Goal: Task Accomplishment & Management: Manage account settings

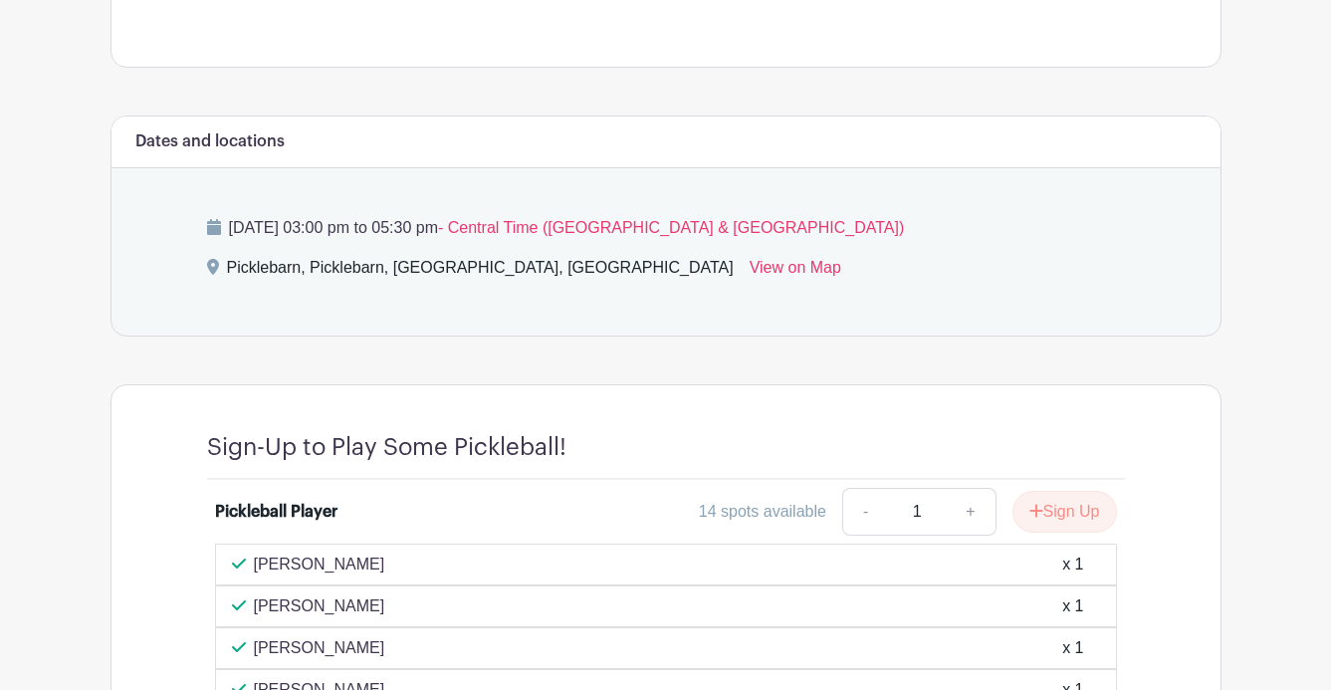
scroll to position [413, 0]
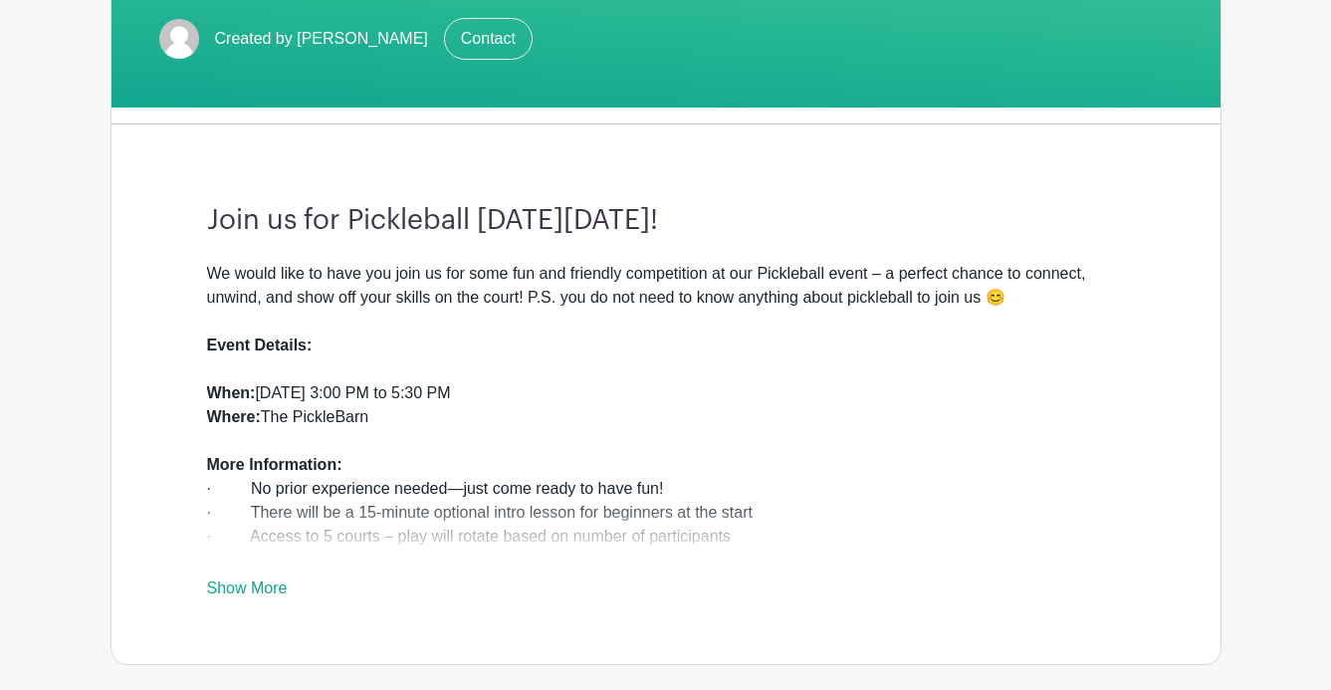
click at [237, 588] on link "Show More" at bounding box center [247, 591] width 81 height 25
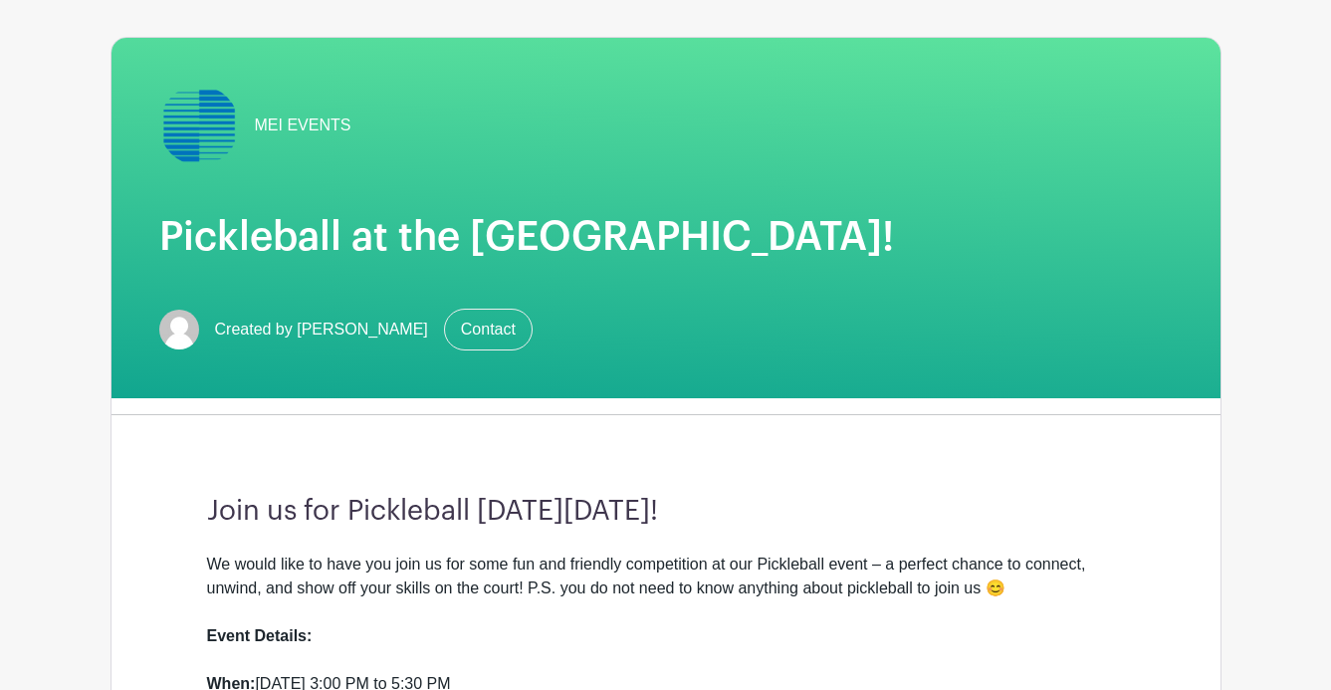
scroll to position [0, 0]
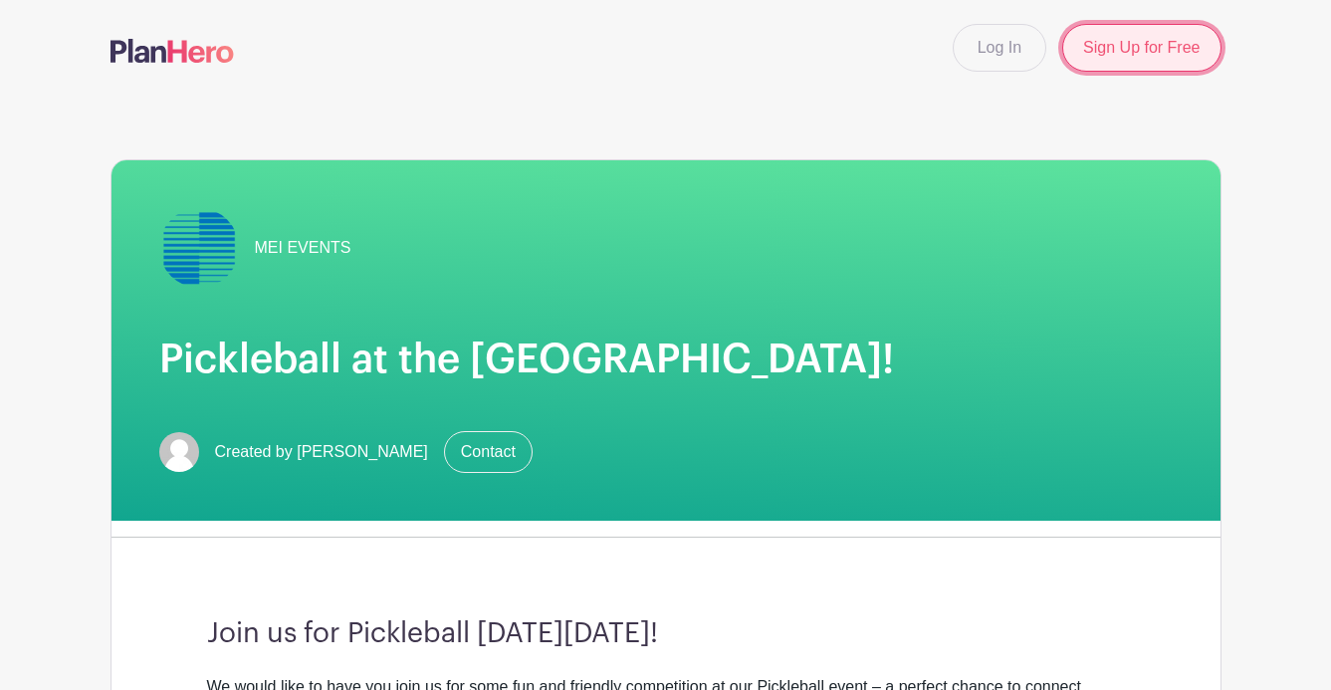
click at [1088, 53] on link "Sign Up for Free" at bounding box center [1141, 48] width 158 height 48
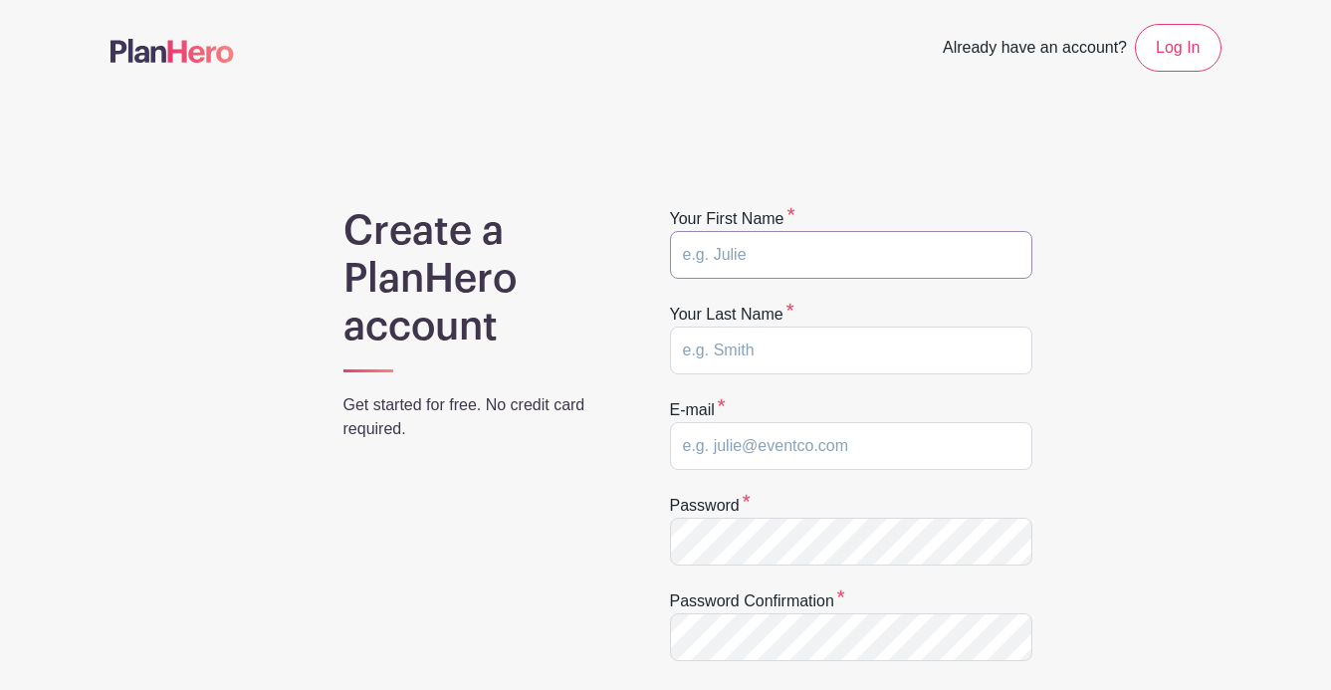
click at [916, 245] on input "text" at bounding box center [851, 255] width 362 height 48
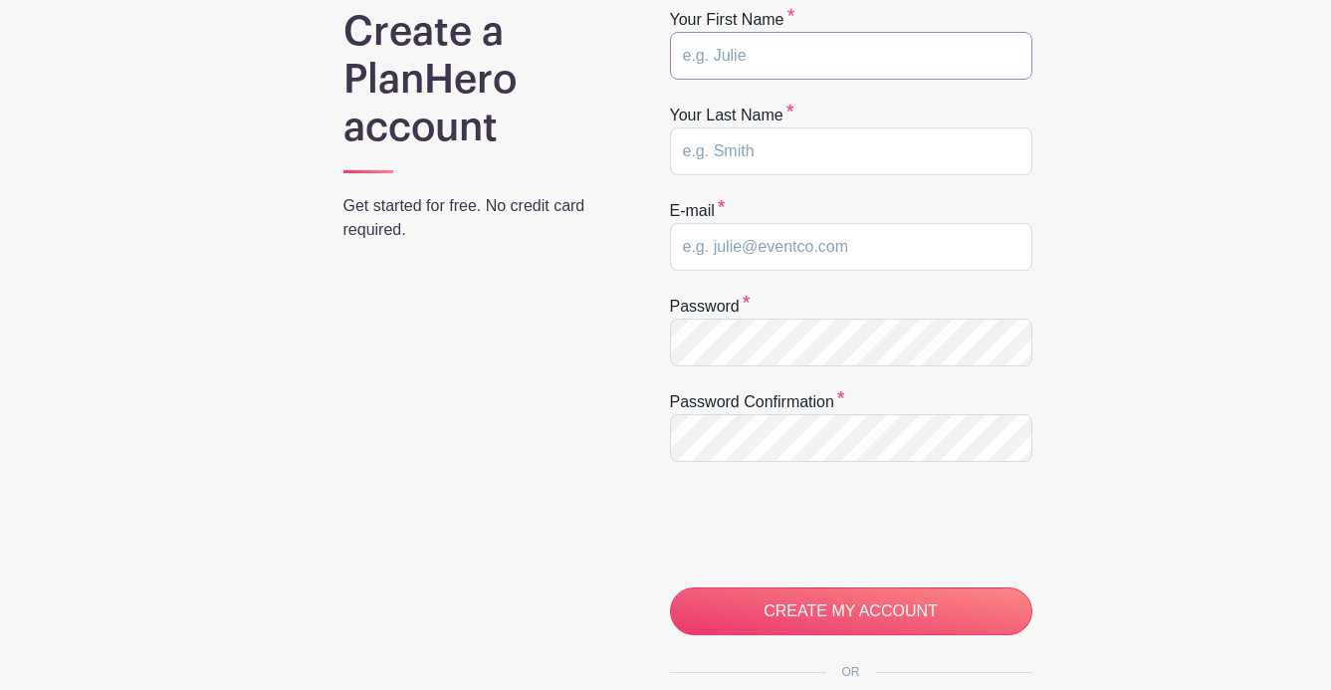
type input "r"
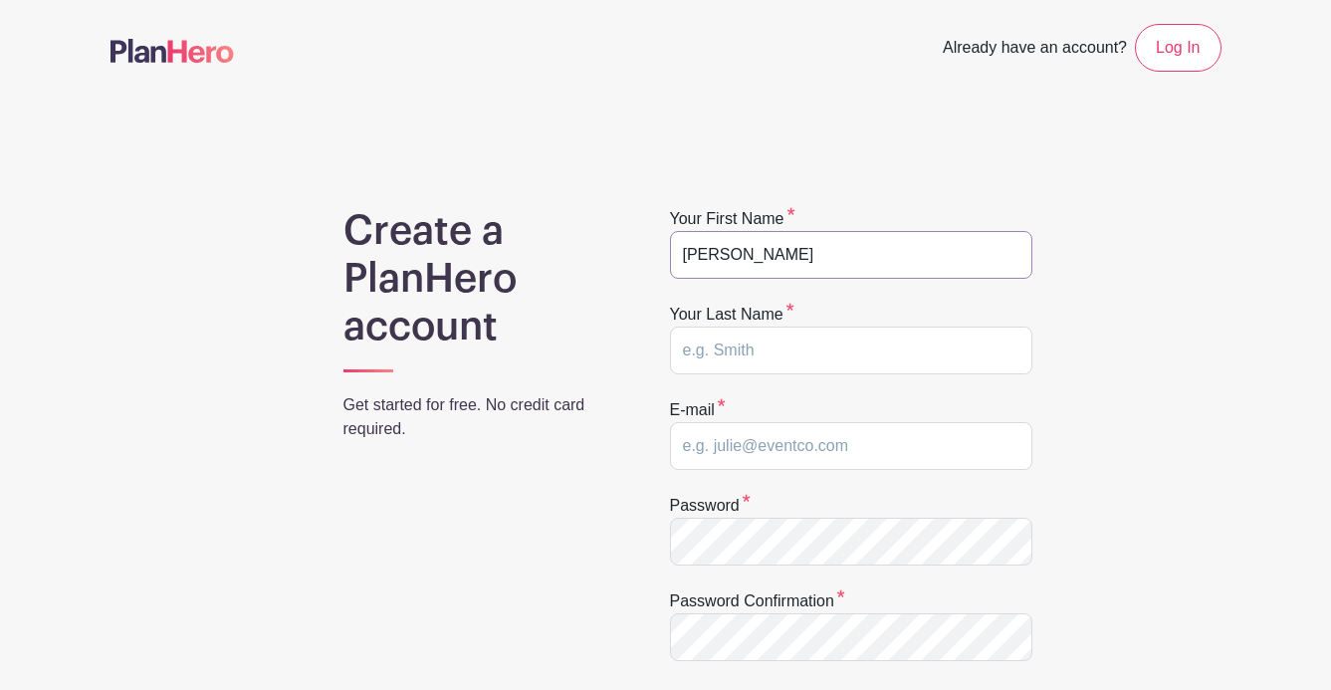
type input "[PERSON_NAME]"
type input "[PERSON_NAME][EMAIL_ADDRESS][PERSON_NAME][DOMAIN_NAME]"
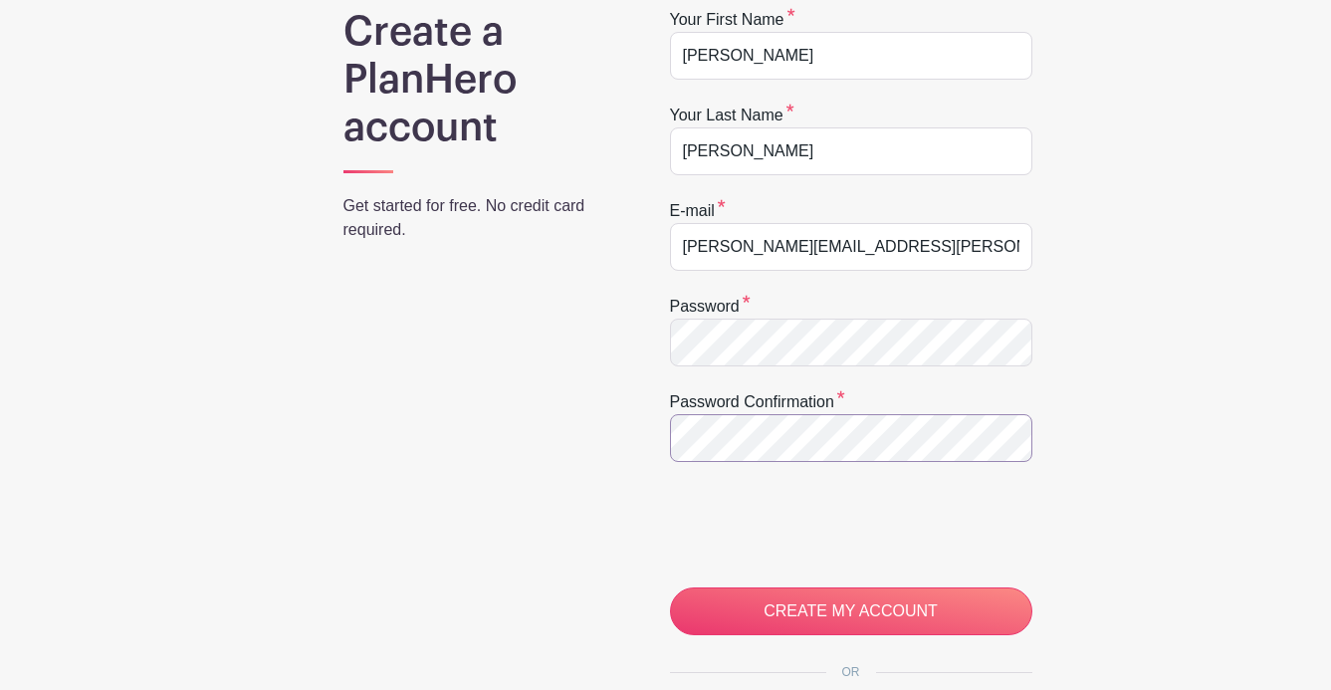
scroll to position [398, 0]
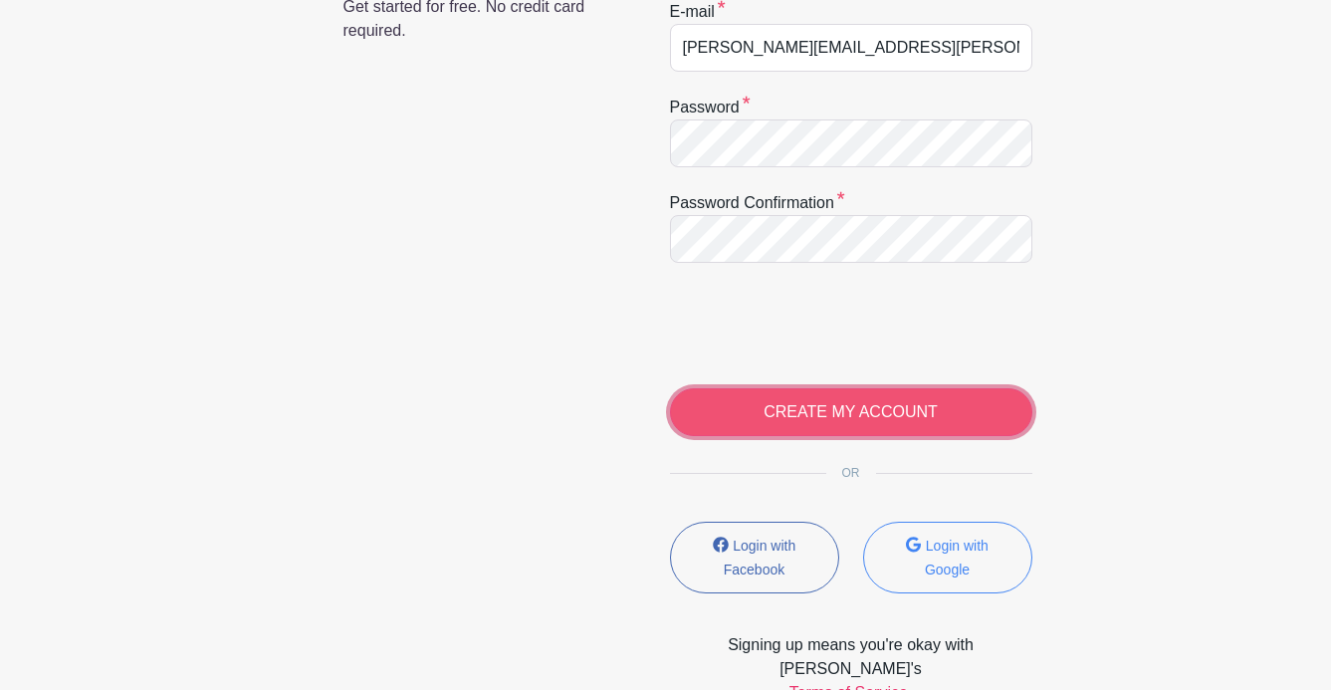
click at [753, 405] on input "CREATE MY ACCOUNT" at bounding box center [851, 412] width 362 height 48
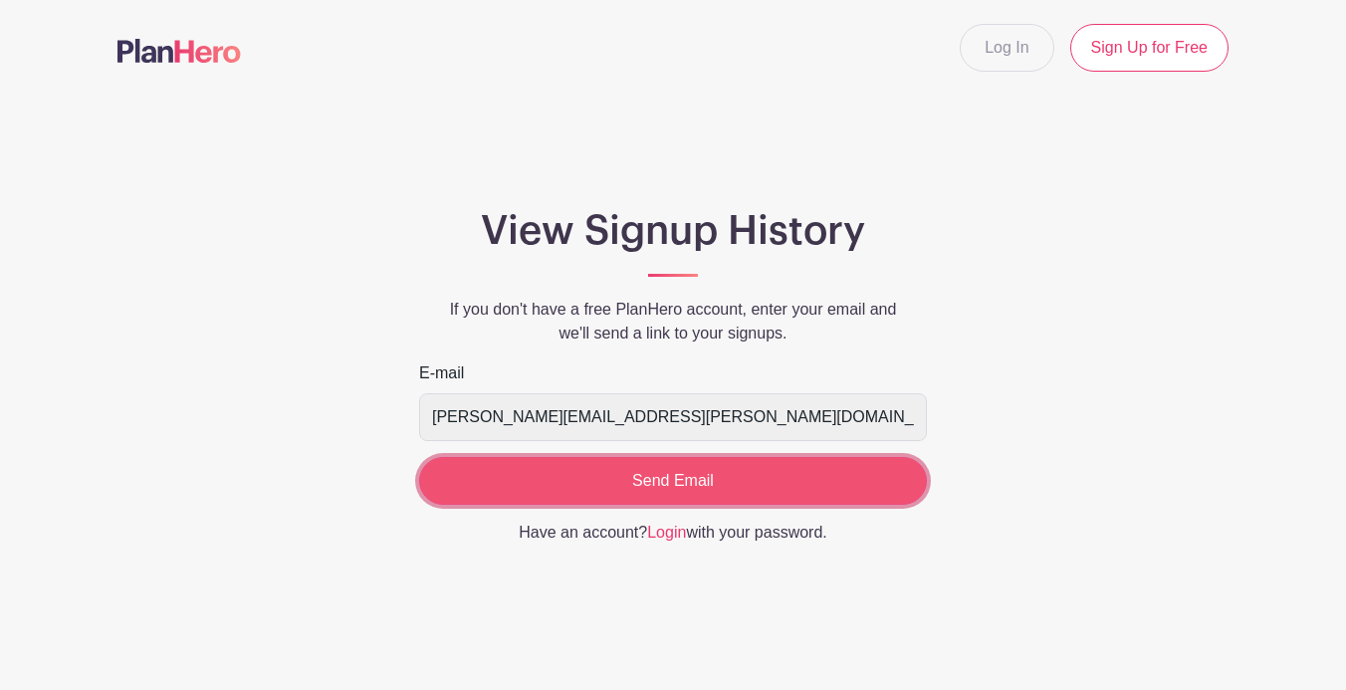
click at [695, 489] on input "Send Email" at bounding box center [673, 481] width 508 height 48
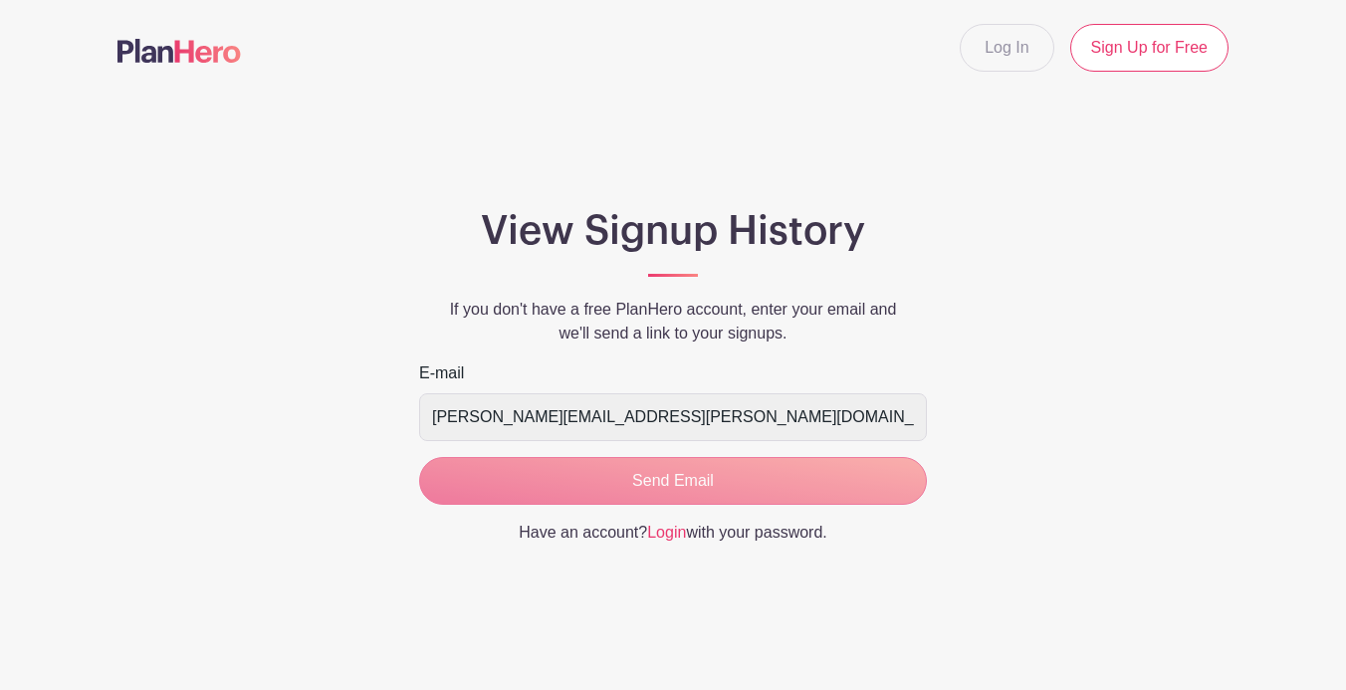
click at [669, 541] on p "Have an account? Login with your password." at bounding box center [673, 533] width 508 height 24
click at [667, 535] on link "Login" at bounding box center [666, 532] width 39 height 17
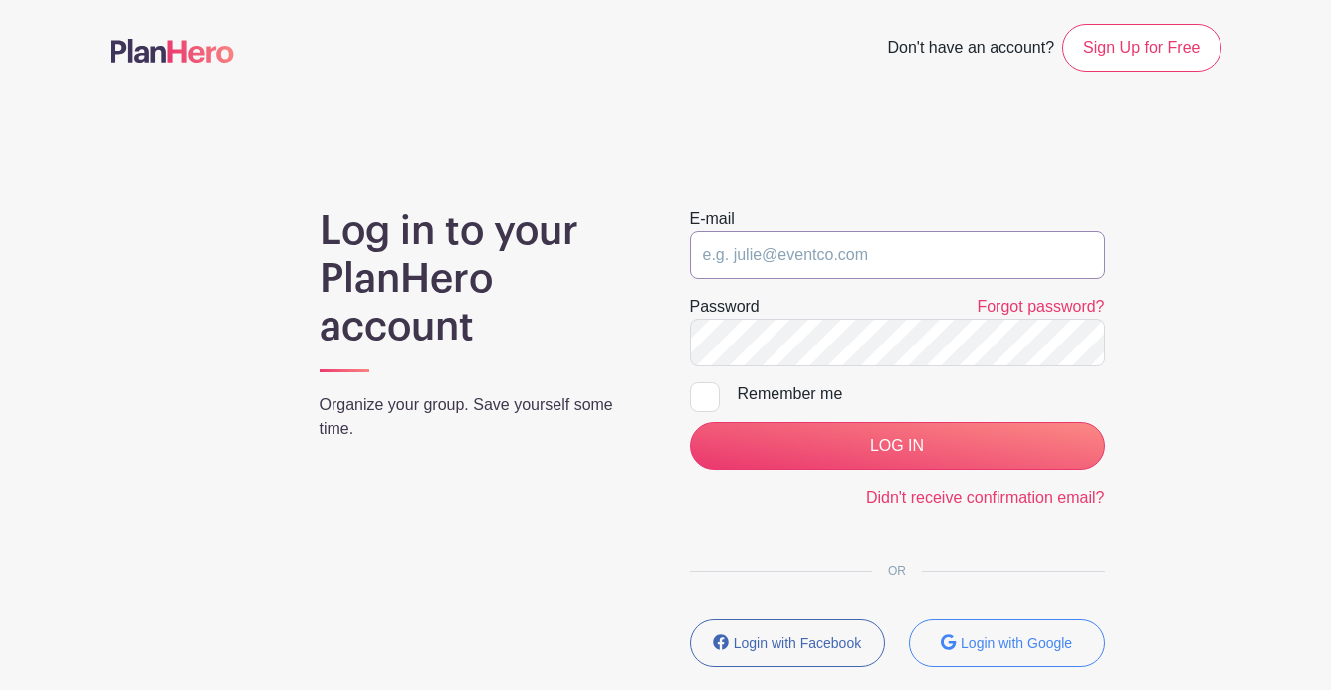
click at [833, 260] on input "email" at bounding box center [897, 255] width 415 height 48
type input "[PERSON_NAME][EMAIL_ADDRESS][PERSON_NAME][DOMAIN_NAME]"
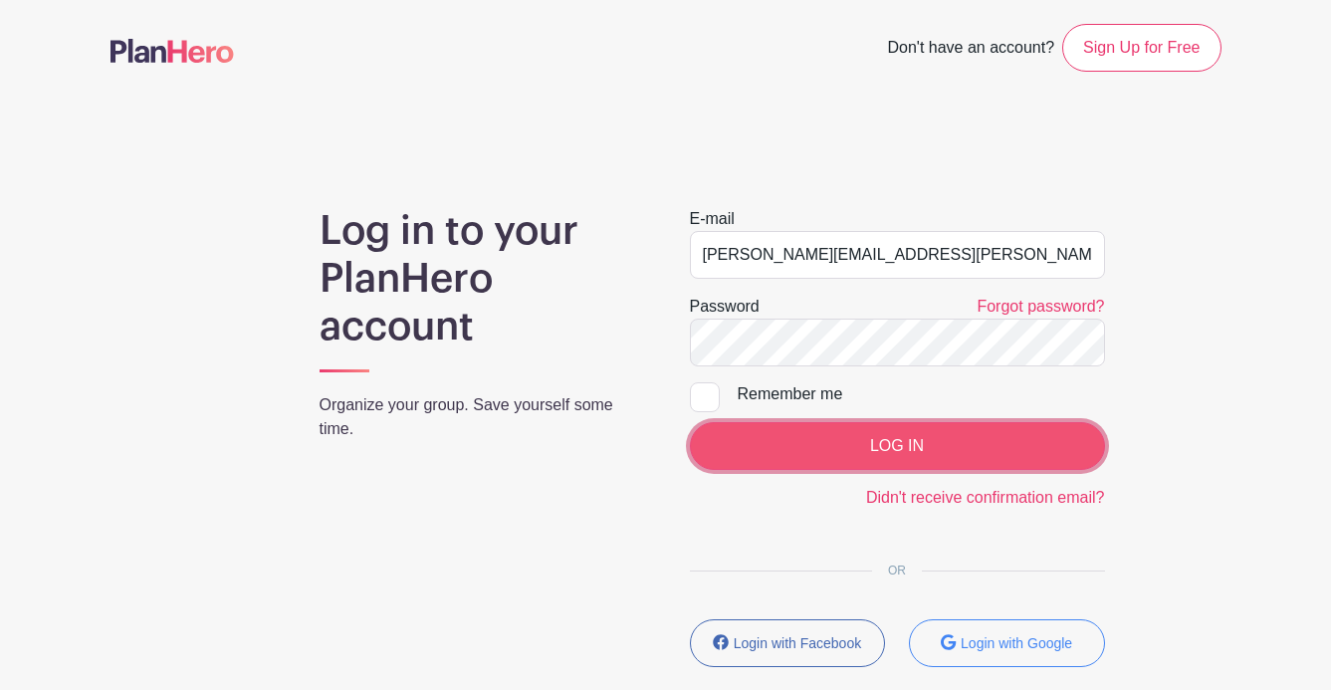
click at [874, 438] on input "LOG IN" at bounding box center [897, 446] width 415 height 48
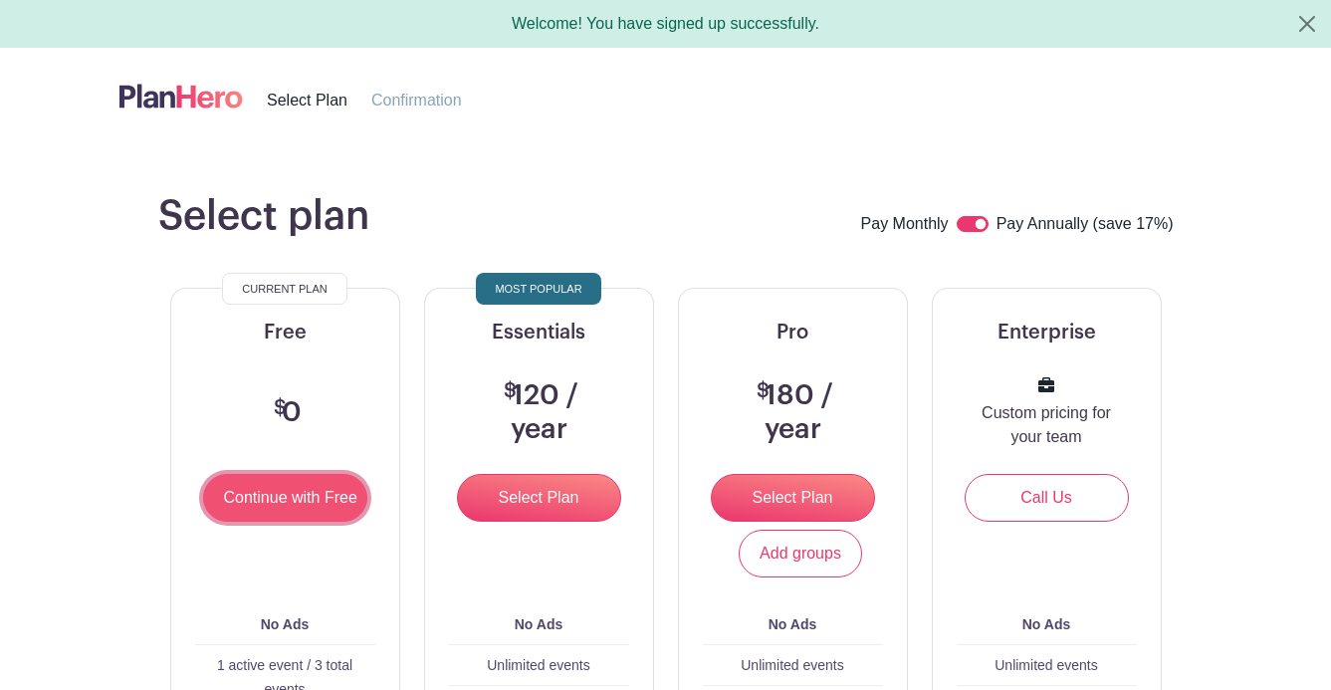
click at [254, 509] on input "Continue with Free" at bounding box center [285, 498] width 164 height 48
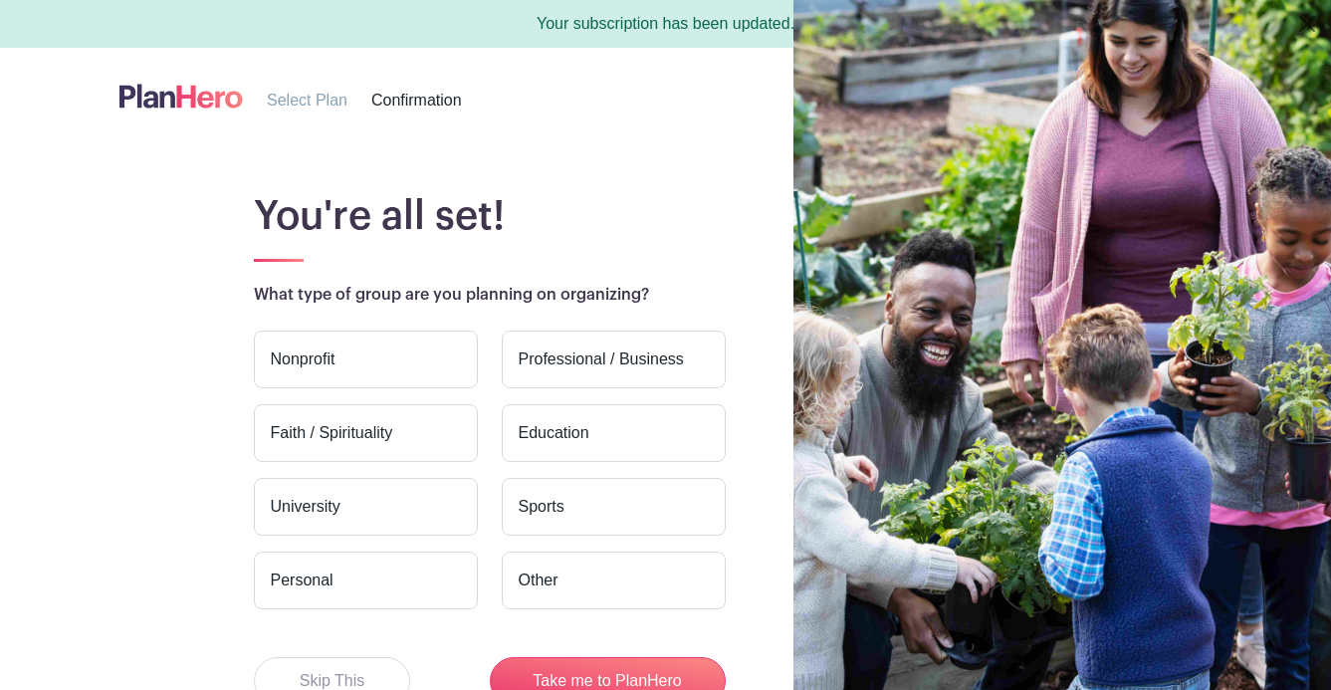
scroll to position [139, 0]
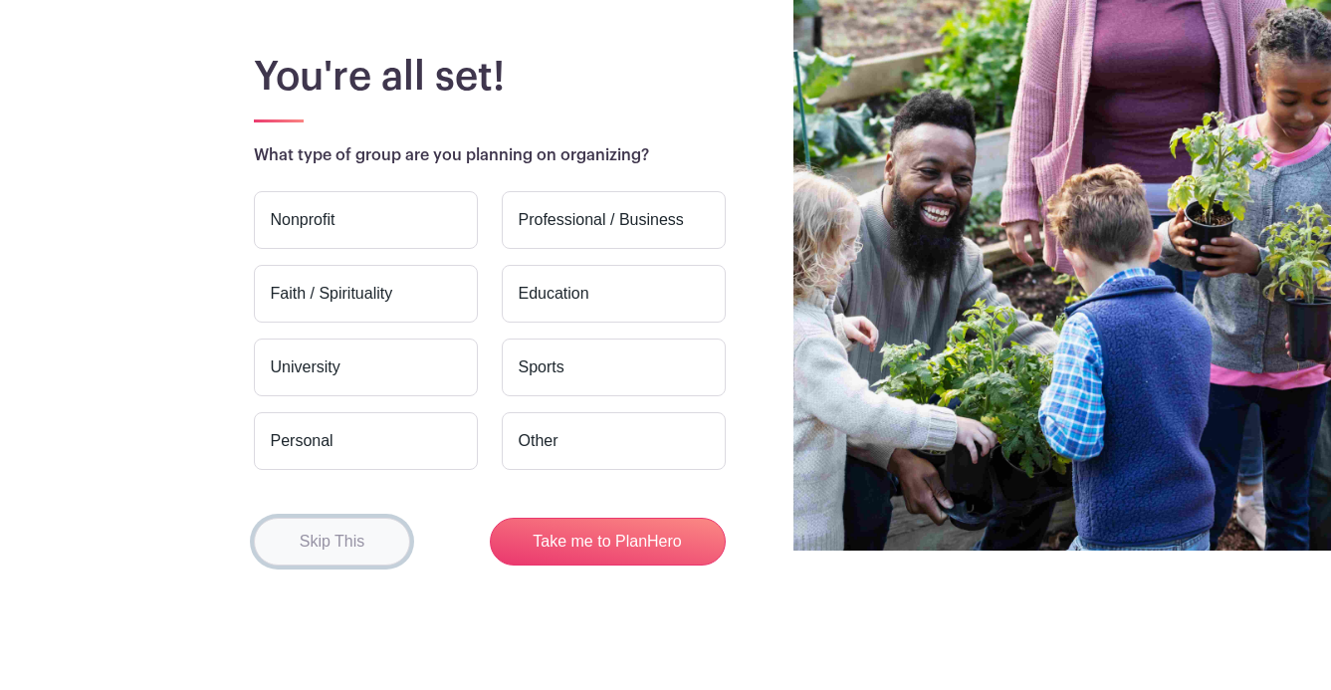
click at [328, 537] on button "Skip This" at bounding box center [332, 542] width 157 height 48
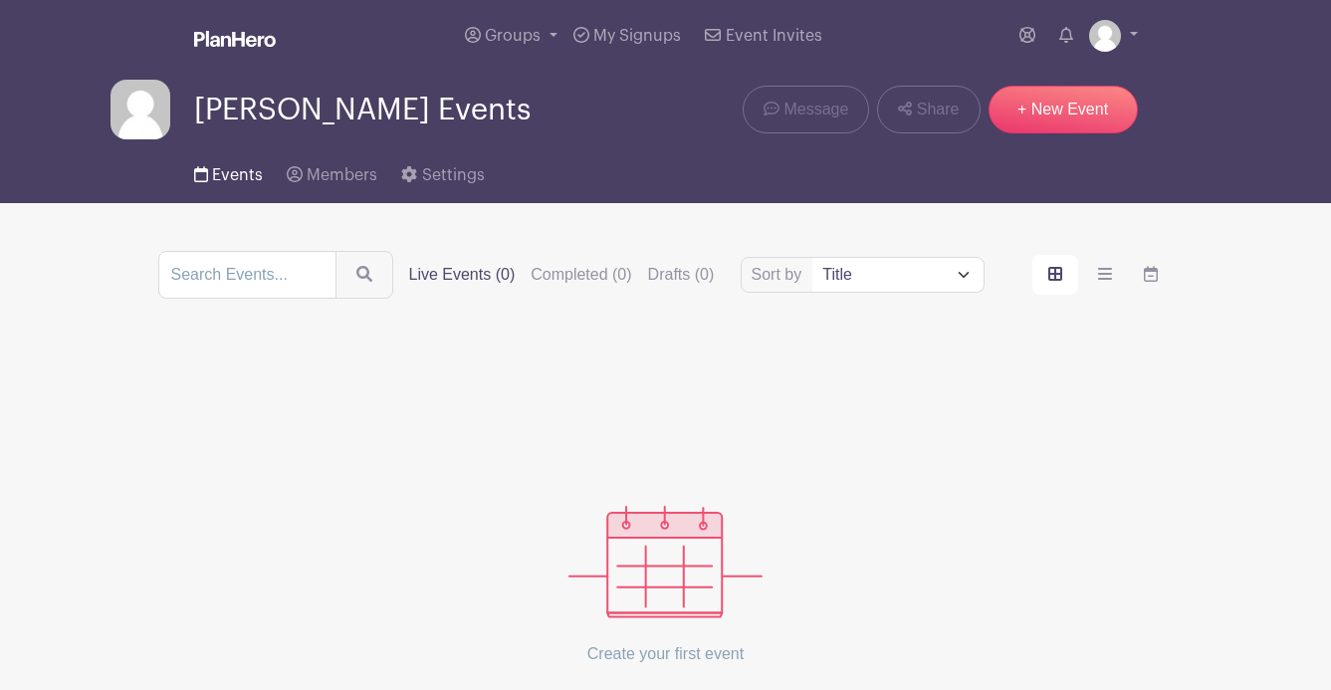
click at [242, 171] on span "Events" at bounding box center [237, 175] width 51 height 16
click at [539, 31] on span "Groups" at bounding box center [513, 36] width 56 height 16
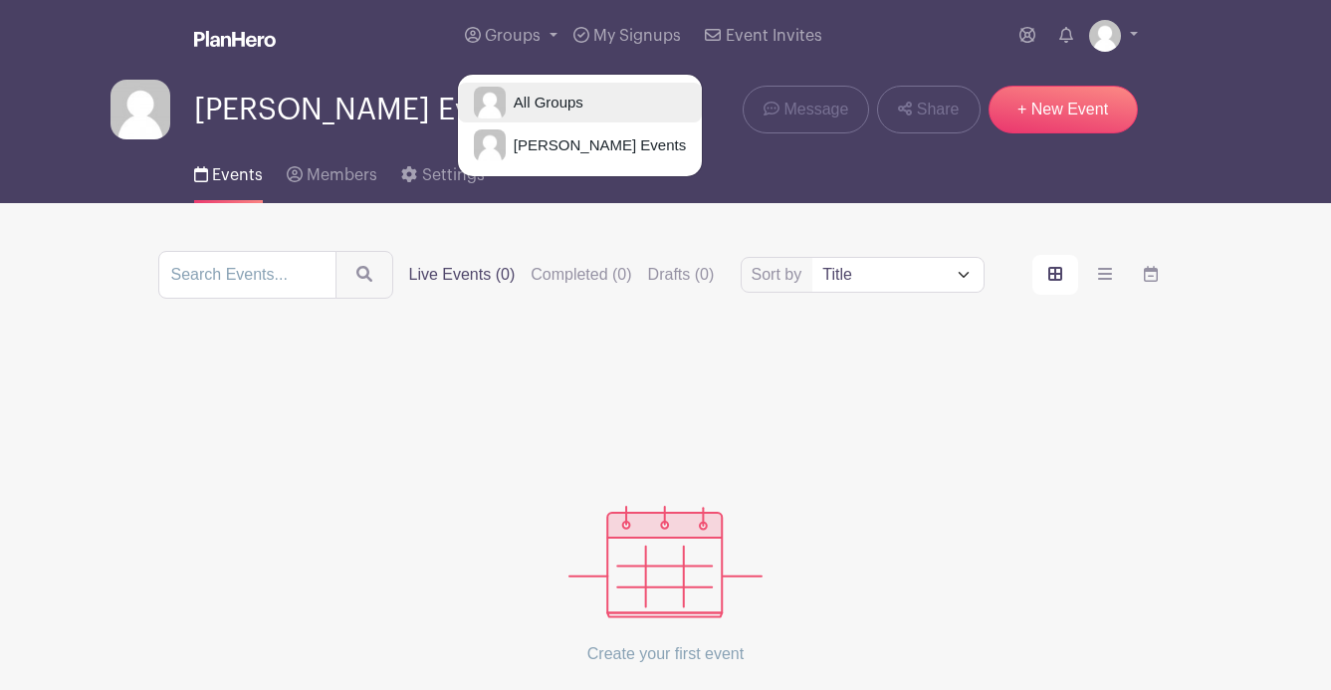
click at [517, 101] on span "All Groups" at bounding box center [545, 103] width 78 height 23
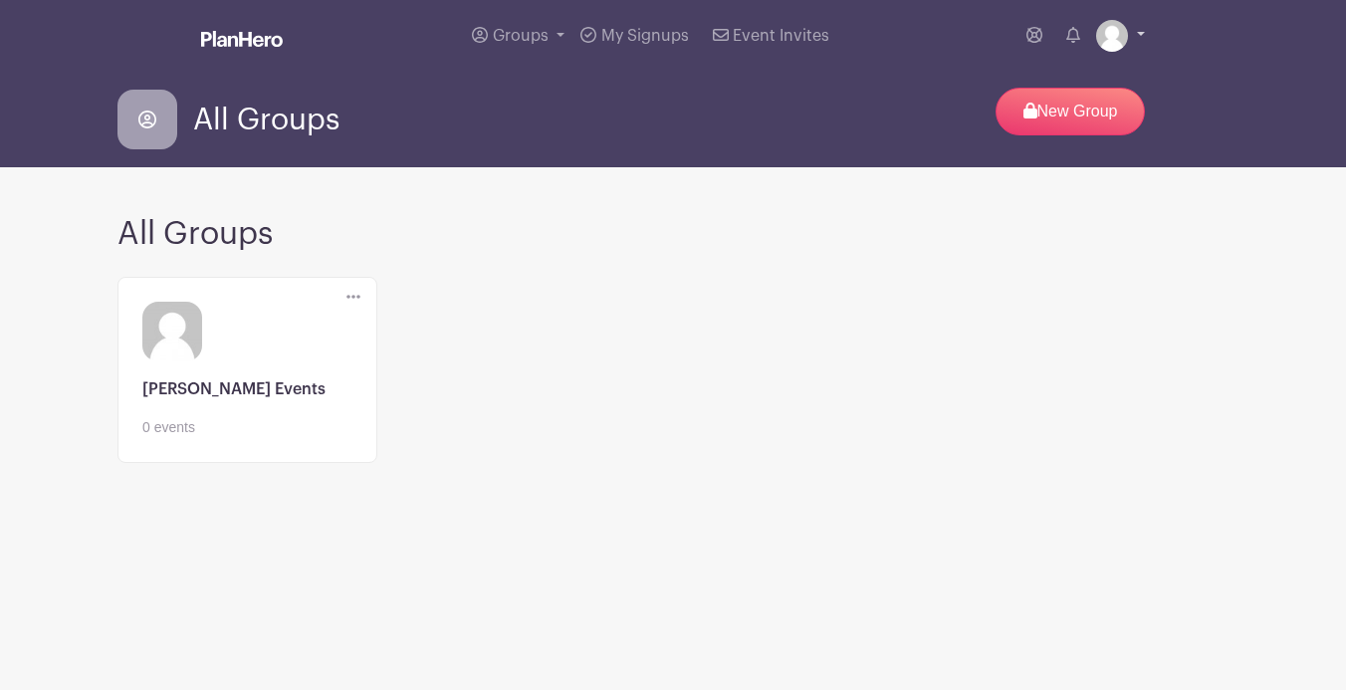
click at [1142, 32] on link at bounding box center [1120, 36] width 49 height 32
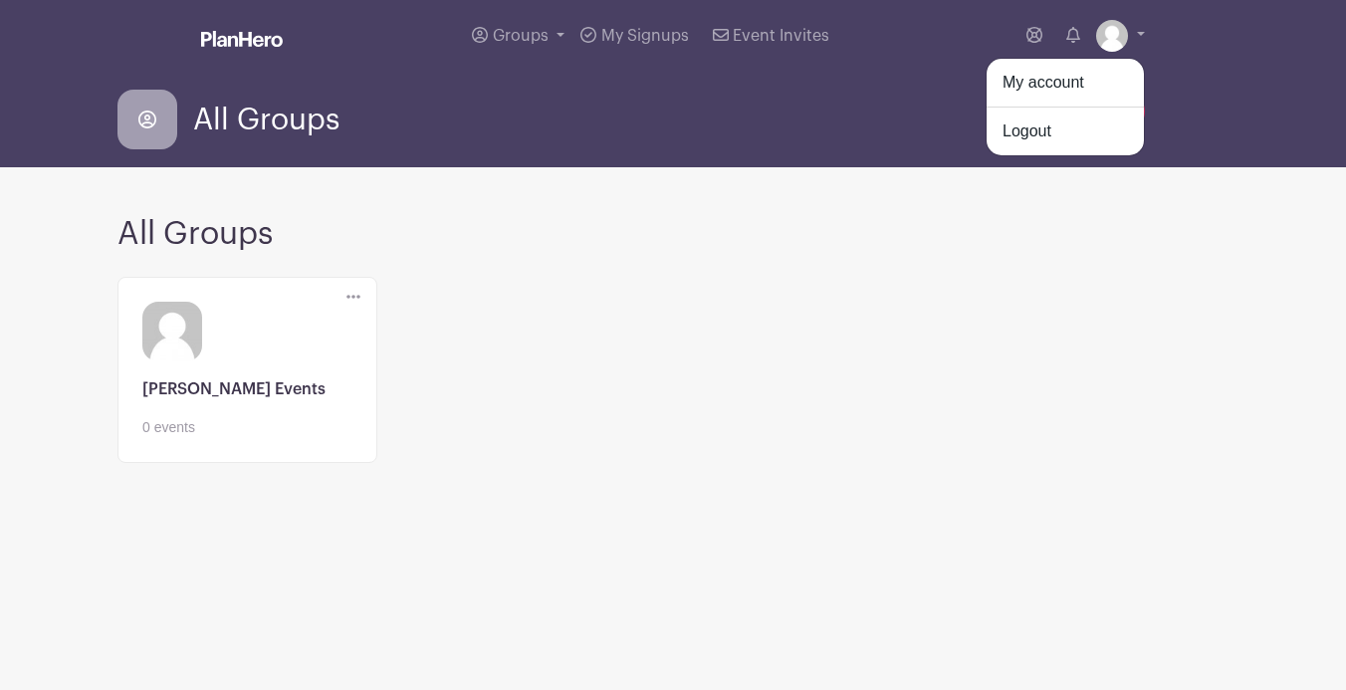
click at [1224, 276] on div "Delete Group Are you sure you want to delete this Group? Yes, Delete No, Cancel…" at bounding box center [673, 382] width 1135 height 226
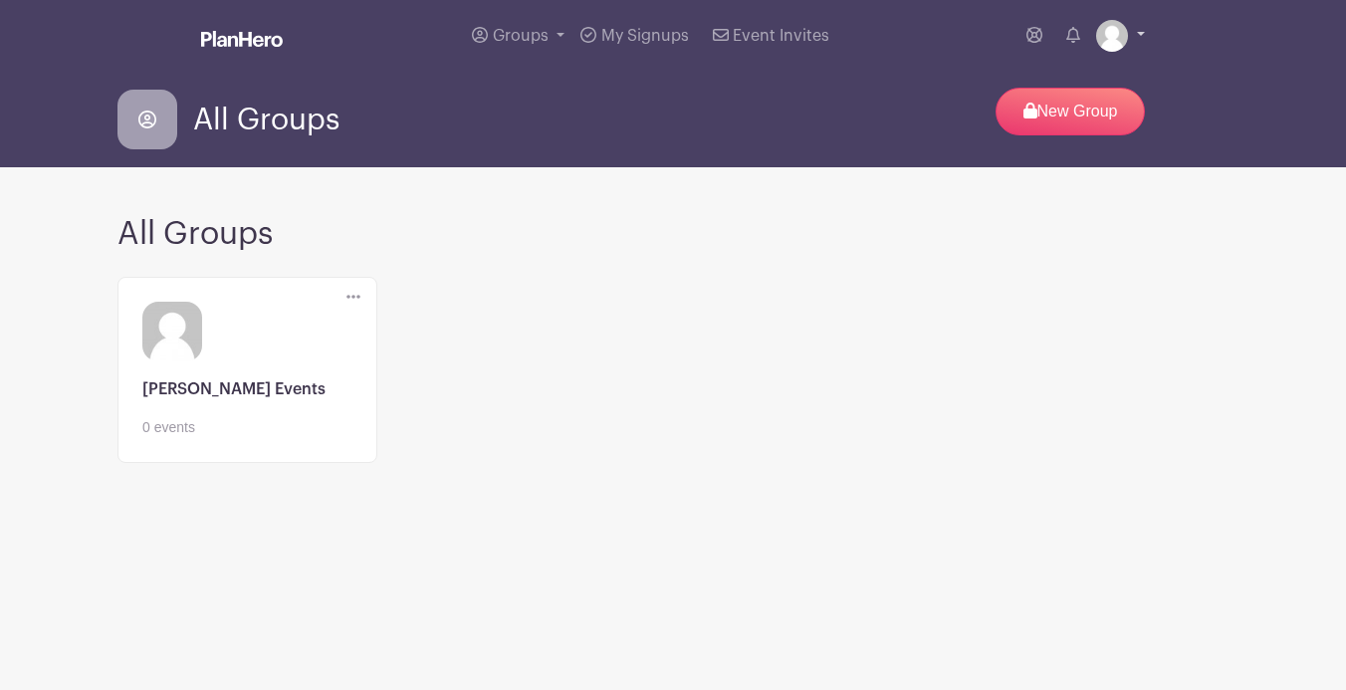
click at [1137, 28] on link at bounding box center [1120, 36] width 49 height 32
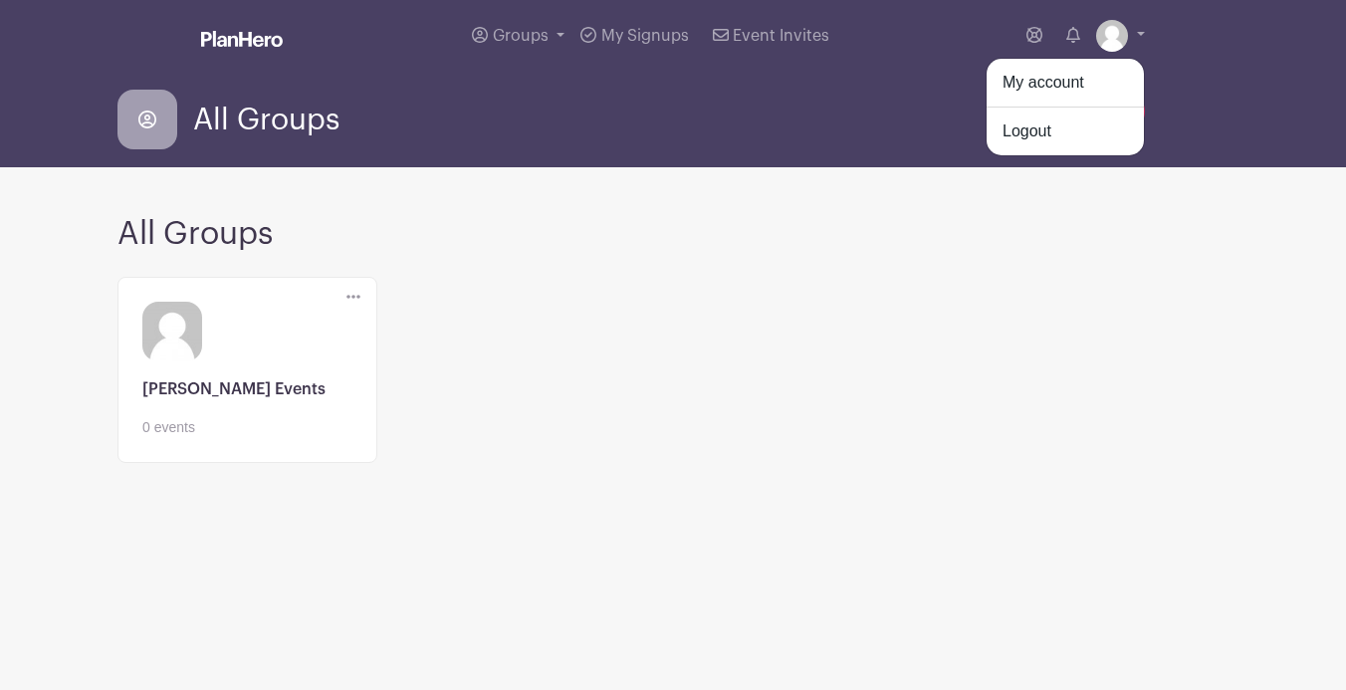
click at [792, 249] on h2 "All Groups" at bounding box center [672, 234] width 1111 height 38
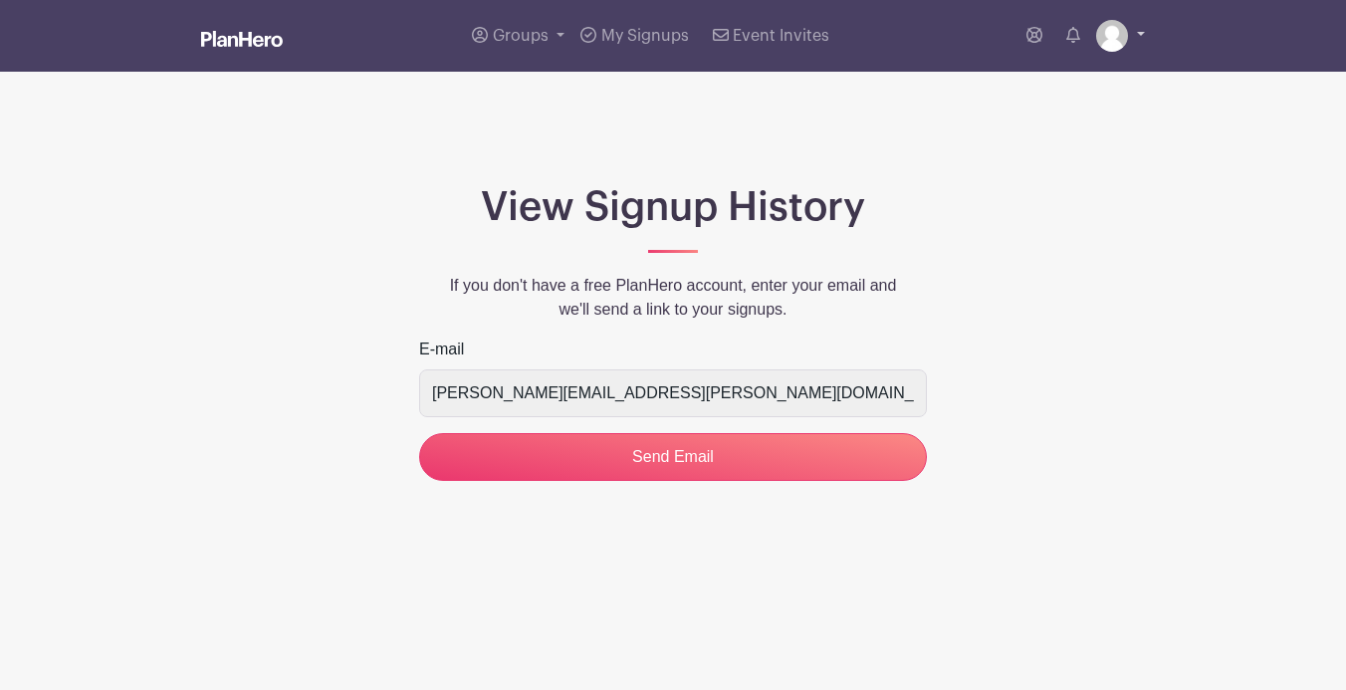
click at [1132, 31] on link at bounding box center [1120, 36] width 49 height 32
click at [1038, 79] on link "My account" at bounding box center [1064, 83] width 157 height 32
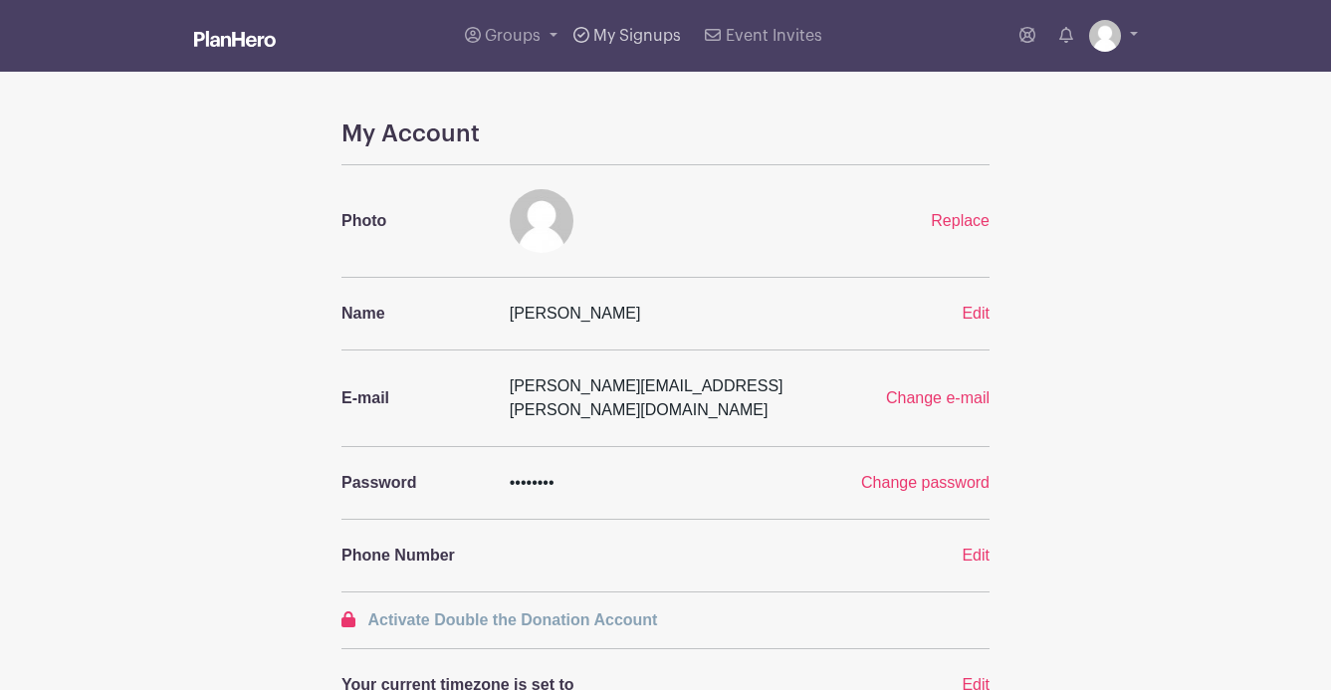
click at [638, 38] on span "My Signups" at bounding box center [637, 36] width 88 height 16
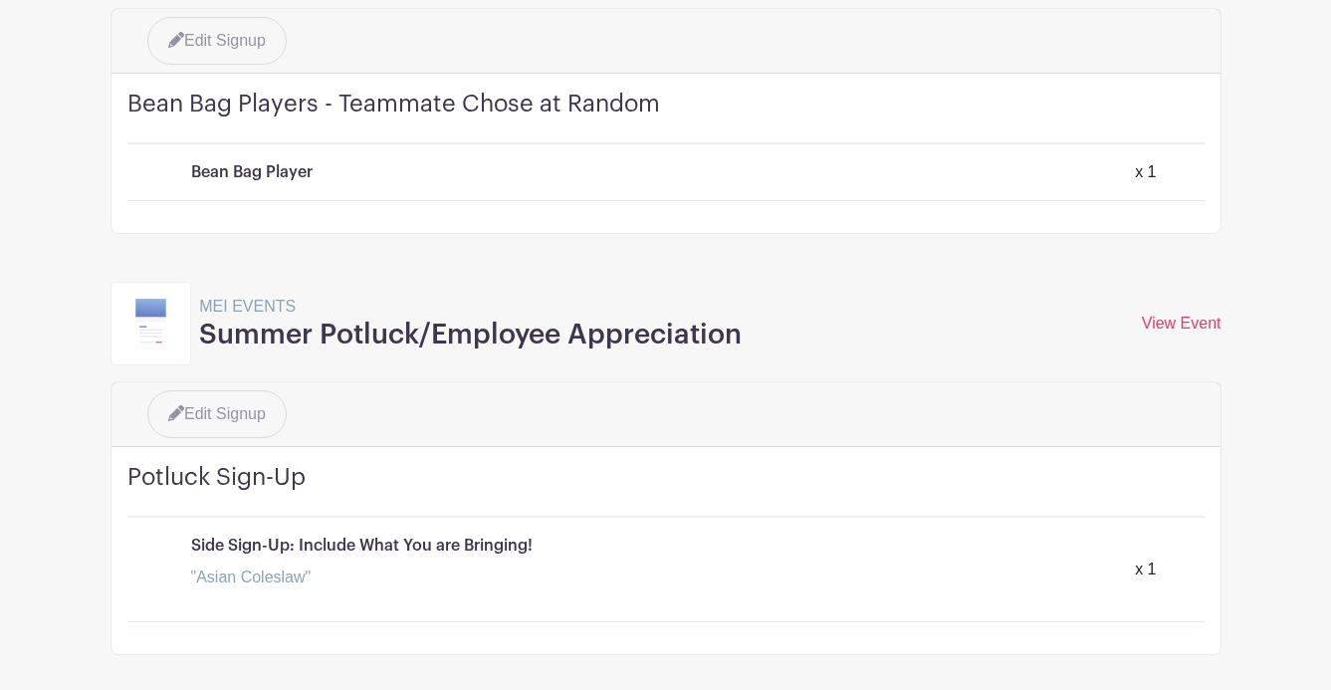
scroll to position [796, 0]
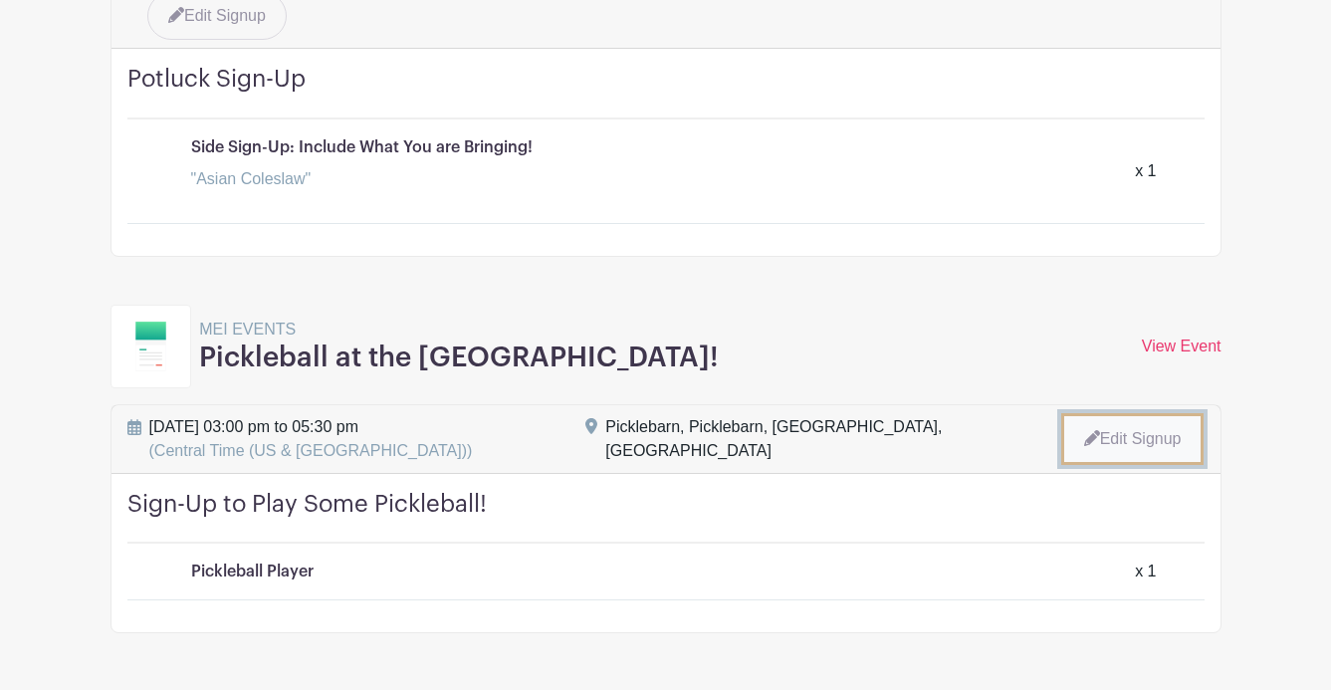
click at [1109, 434] on link "Edit Signup" at bounding box center [1132, 439] width 143 height 52
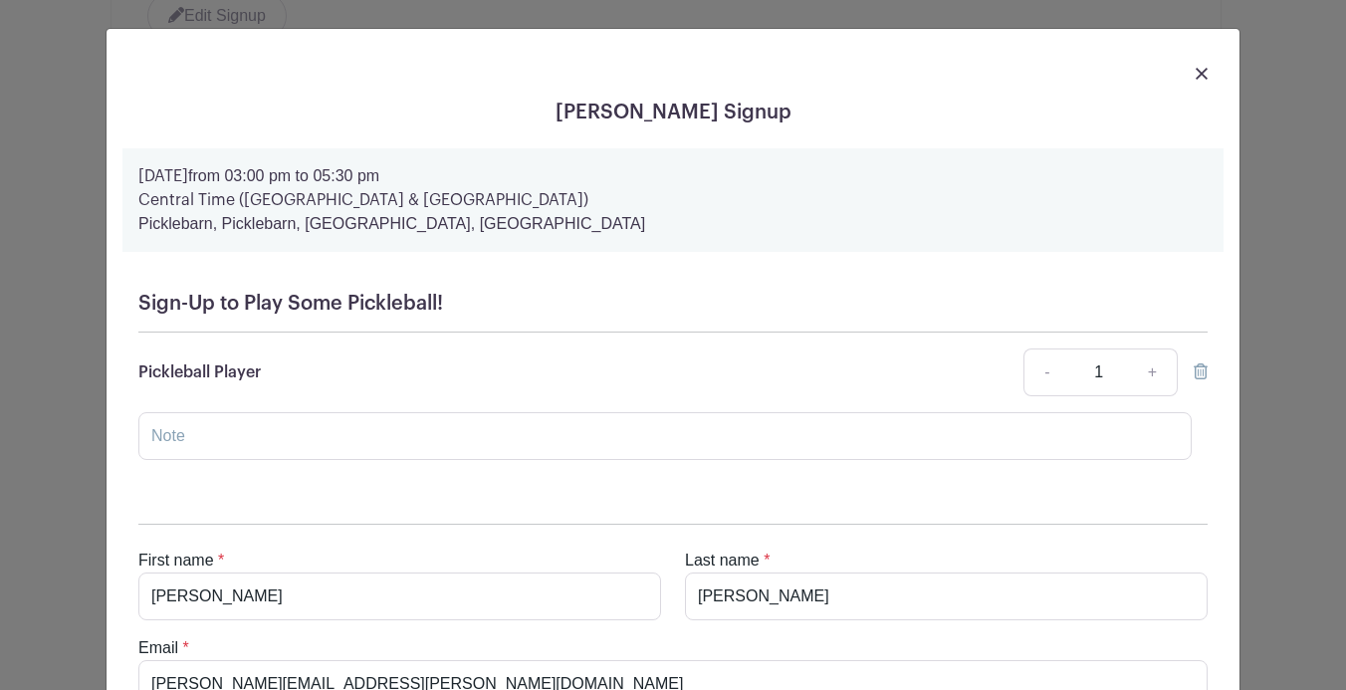
click at [1193, 367] on icon at bounding box center [1200, 371] width 14 height 16
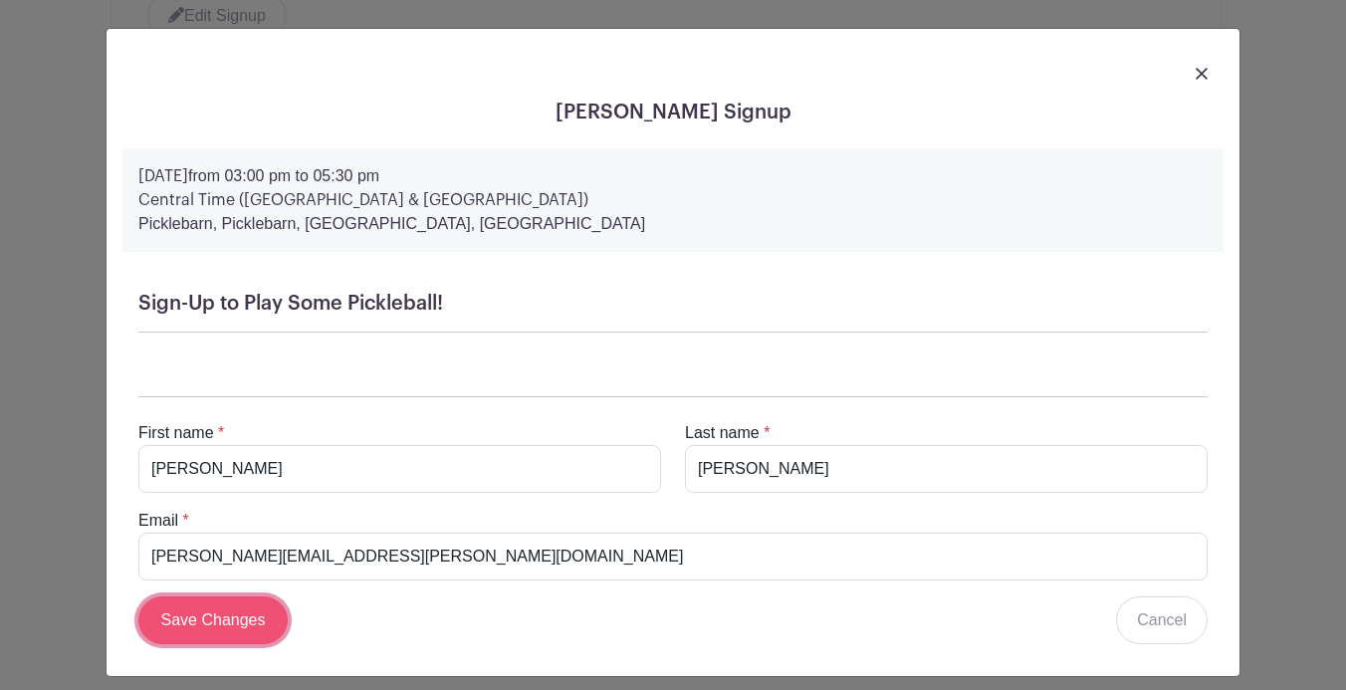
click at [235, 611] on input "Save Changes" at bounding box center [212, 620] width 149 height 48
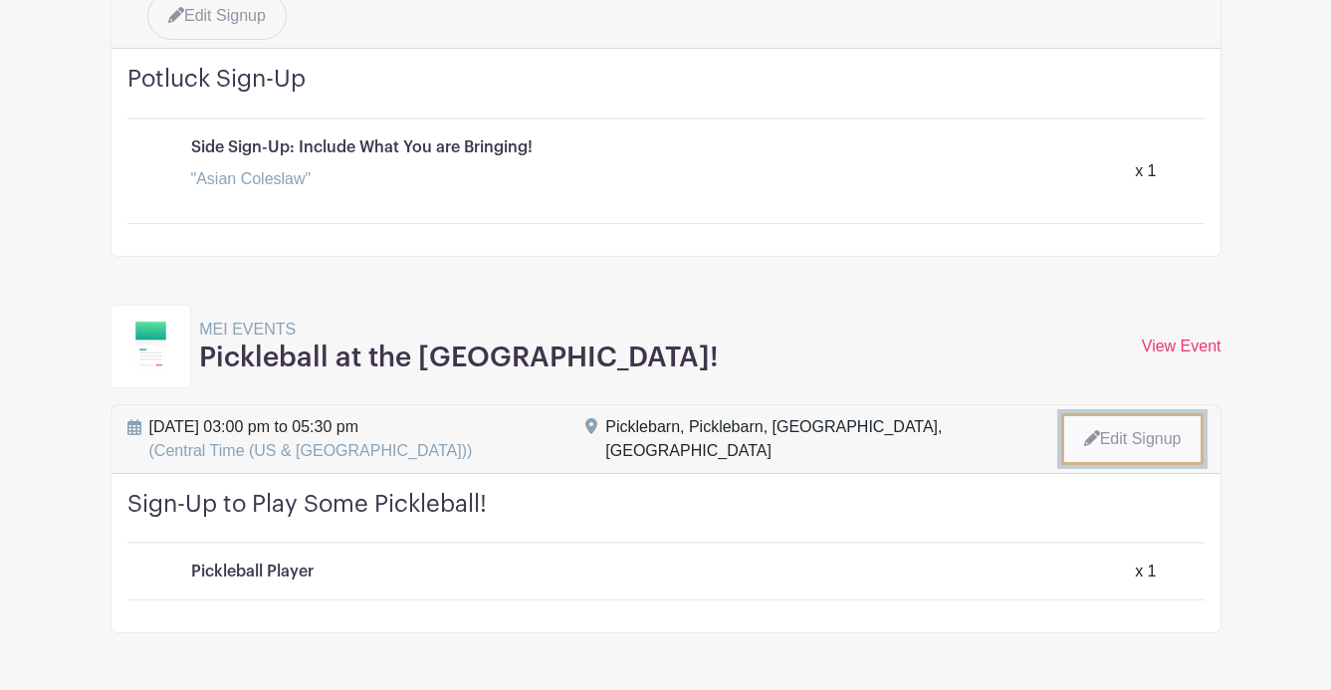
click at [1096, 436] on link "Edit Signup" at bounding box center [1132, 439] width 143 height 52
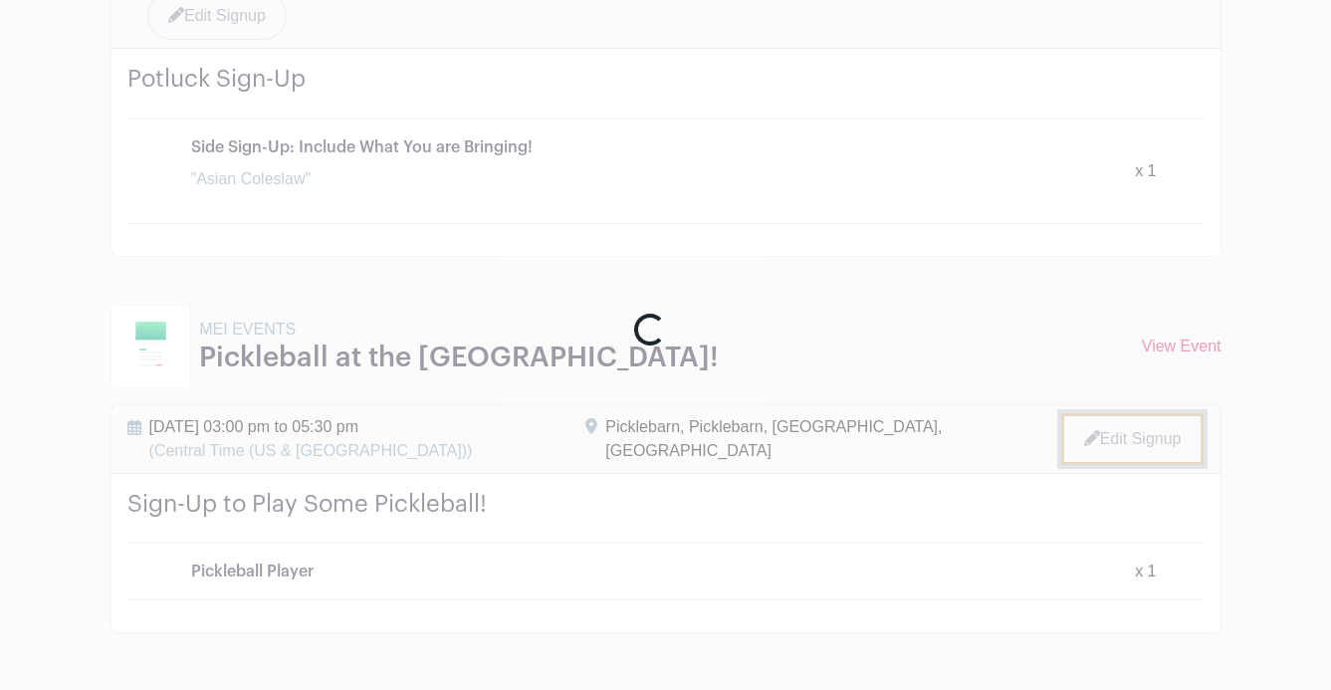
scroll to position [864, 0]
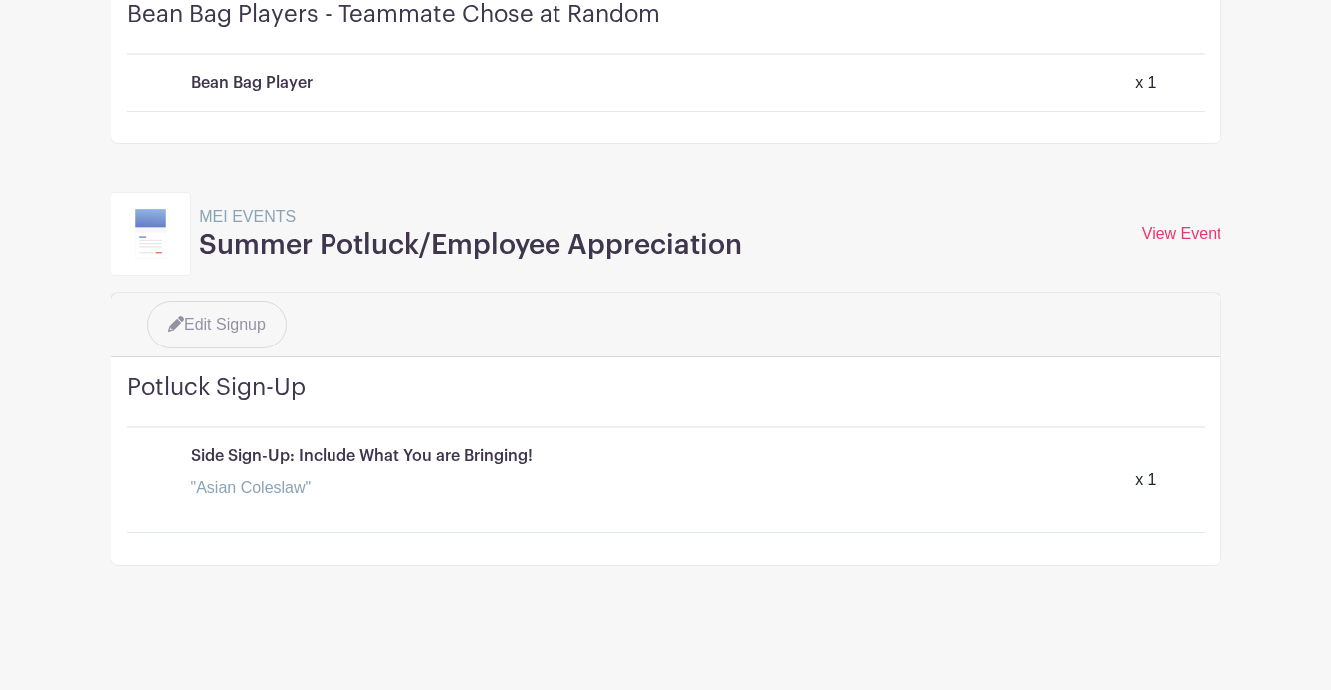
scroll to position [488, 0]
click at [1165, 235] on link "View Event" at bounding box center [1182, 233] width 80 height 17
